Goal: Information Seeking & Learning: Learn about a topic

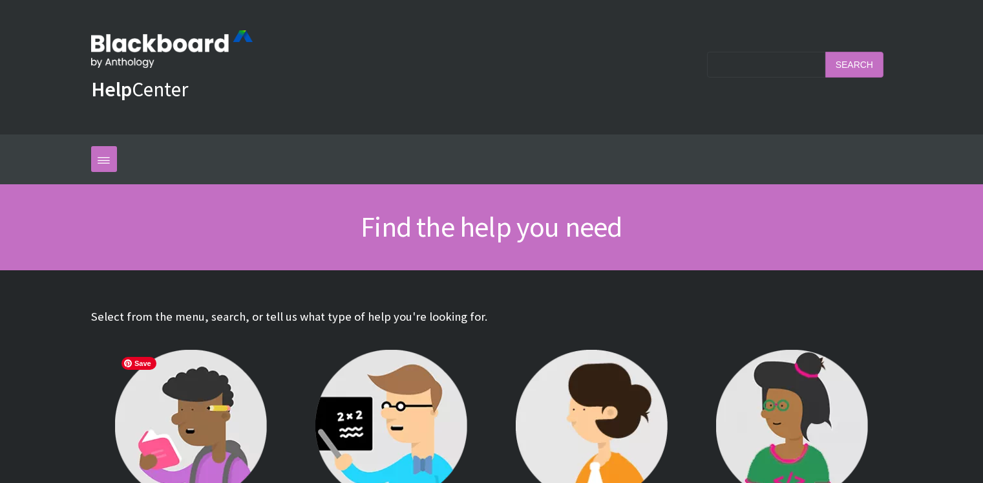
scroll to position [129, 0]
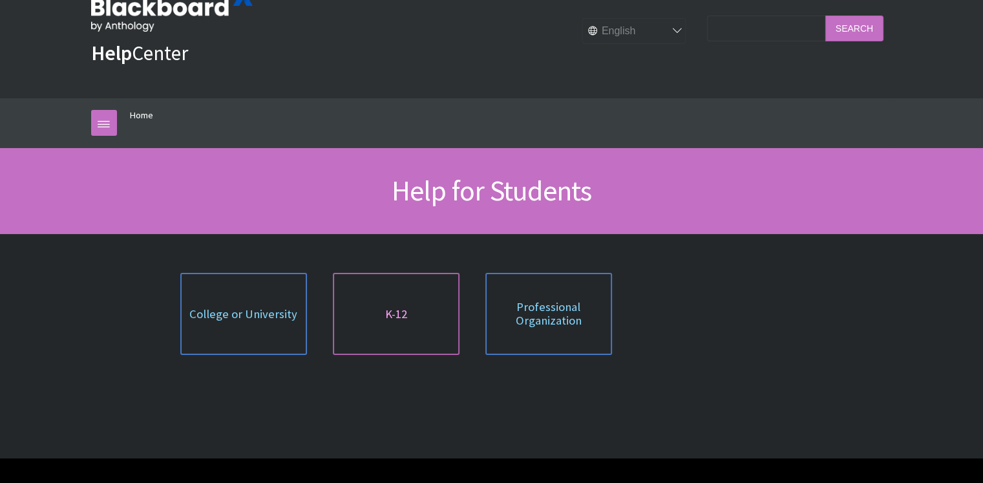
scroll to position [65, 0]
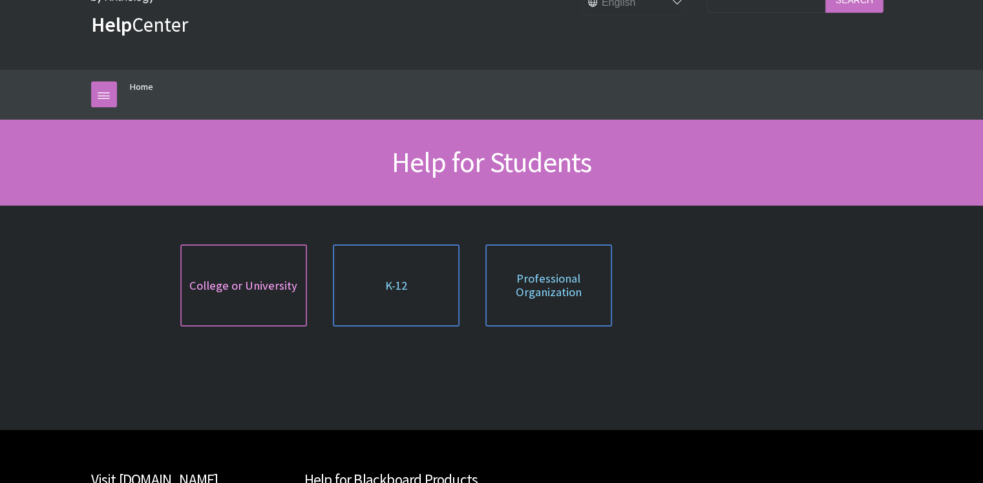
click at [271, 282] on span "College or University" at bounding box center [243, 285] width 108 height 14
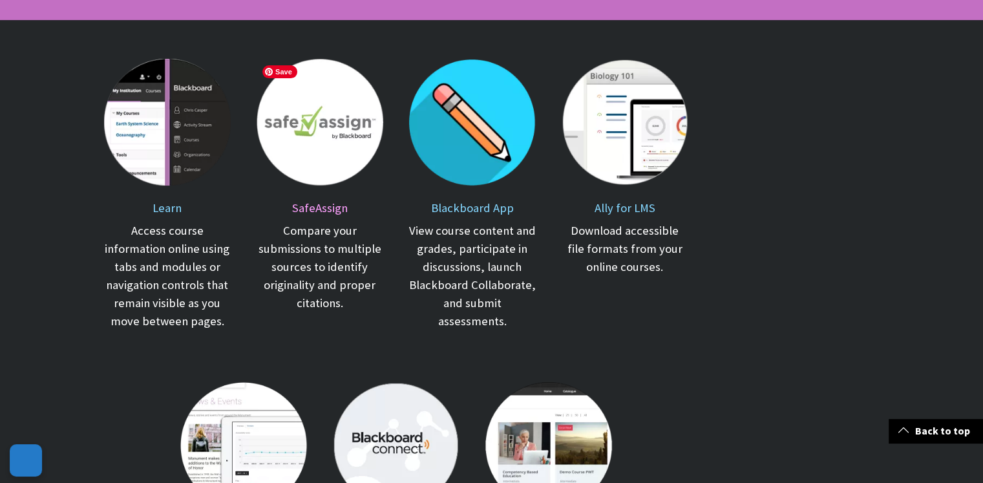
scroll to position [258, 0]
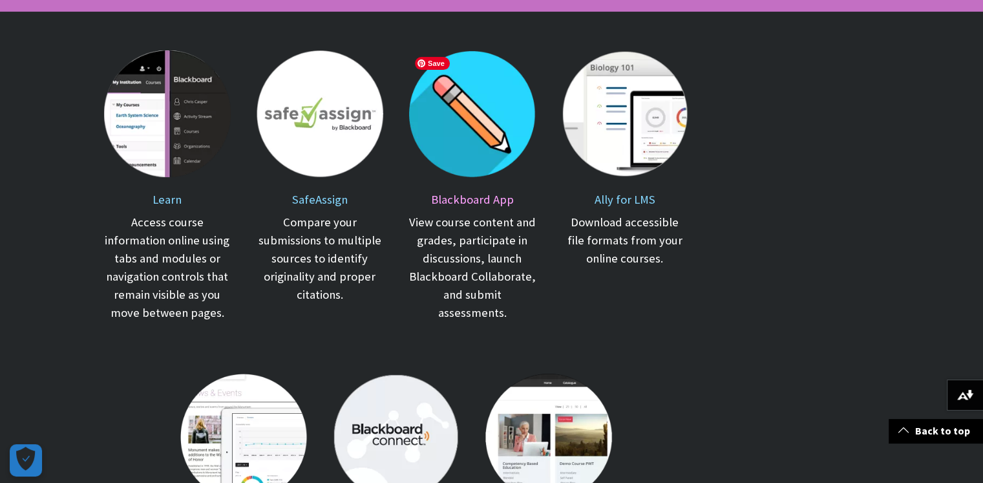
click at [493, 163] on img at bounding box center [472, 113] width 127 height 127
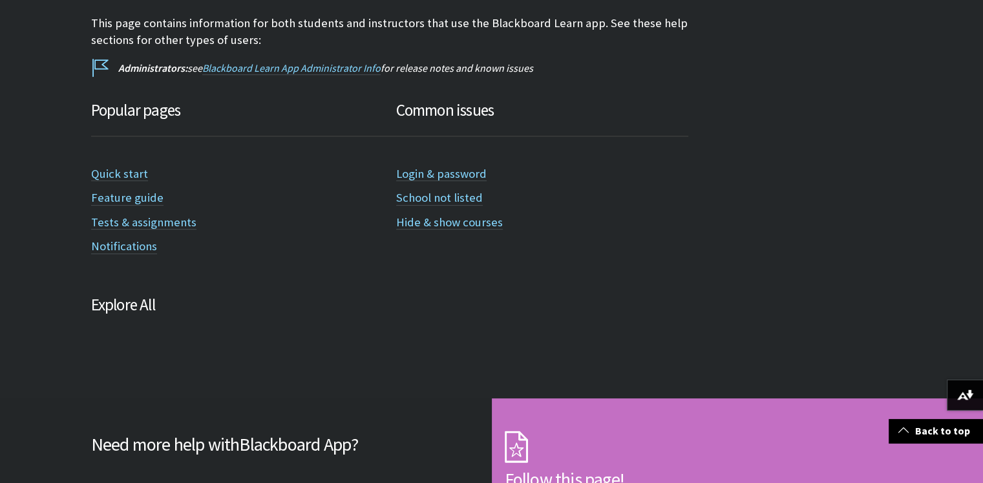
scroll to position [388, 0]
